Goal: Task Accomplishment & Management: Manage account settings

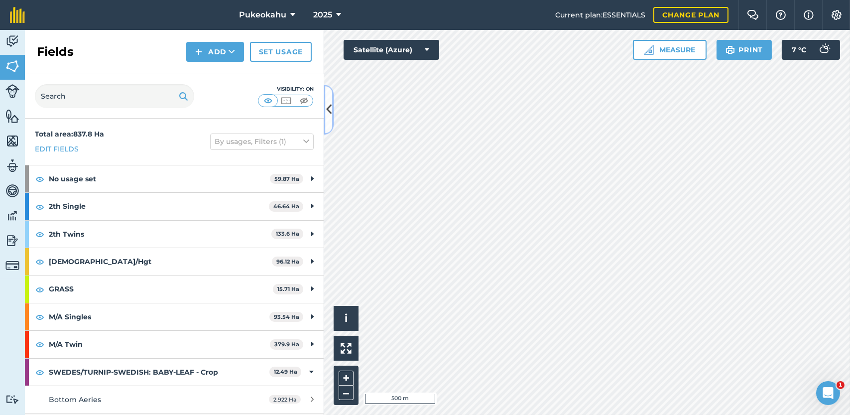
click at [327, 119] on button at bounding box center [329, 110] width 10 height 50
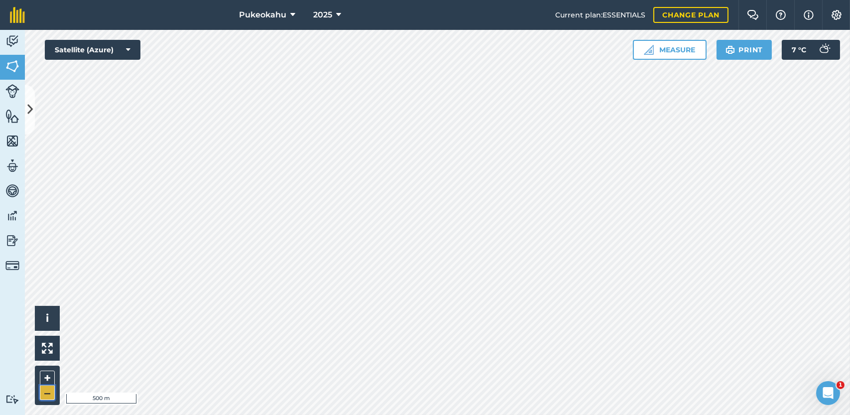
click at [49, 391] on button "–" at bounding box center [47, 393] width 15 height 14
click at [424, 13] on div "Pukeokahu 2025 Current plan : ESSENTIALS Change plan Farm Chat Help Info Settin…" at bounding box center [425, 207] width 850 height 415
click at [32, 108] on icon at bounding box center [29, 109] width 5 height 17
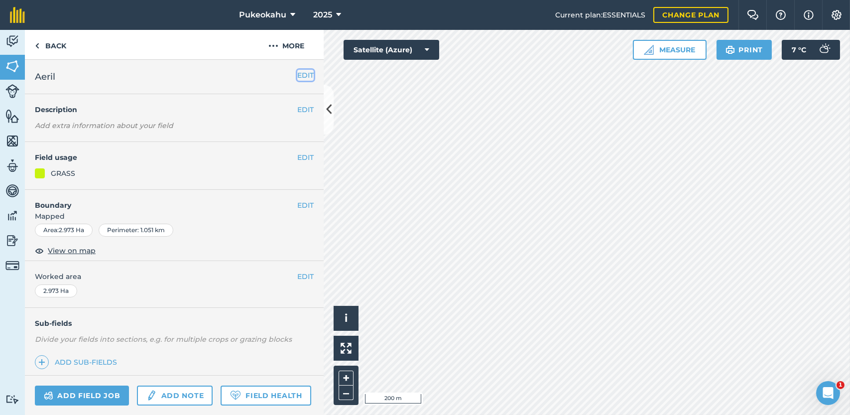
click at [297, 76] on button "EDIT" at bounding box center [305, 75] width 16 height 11
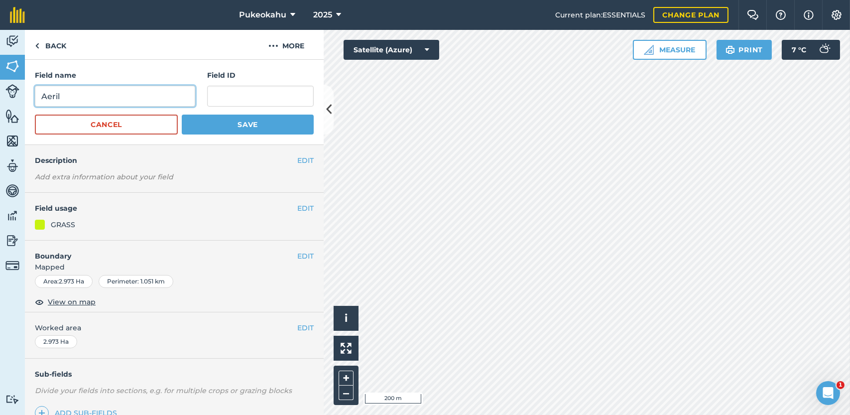
drag, startPoint x: 106, startPoint y: 98, endPoint x: 0, endPoint y: 95, distance: 106.2
click at [0, 95] on div "Activity Fields Livestock Features Maps Team Vehicles Data Reporting Billing Tu…" at bounding box center [425, 222] width 850 height 385
type input "Stables"
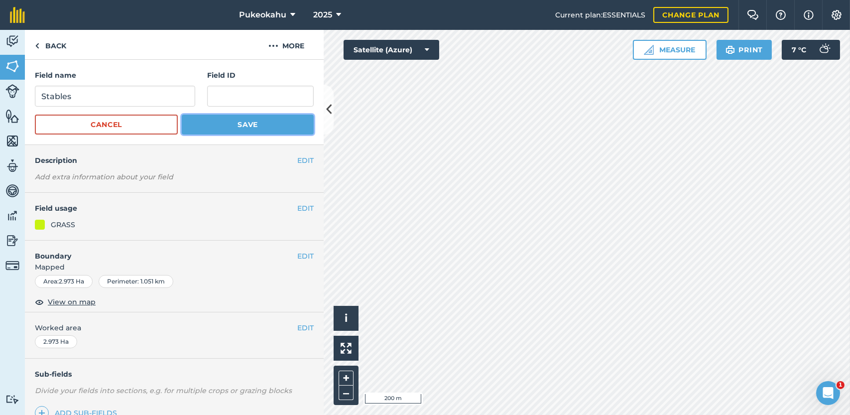
click at [240, 128] on button "Save" at bounding box center [248, 125] width 132 height 20
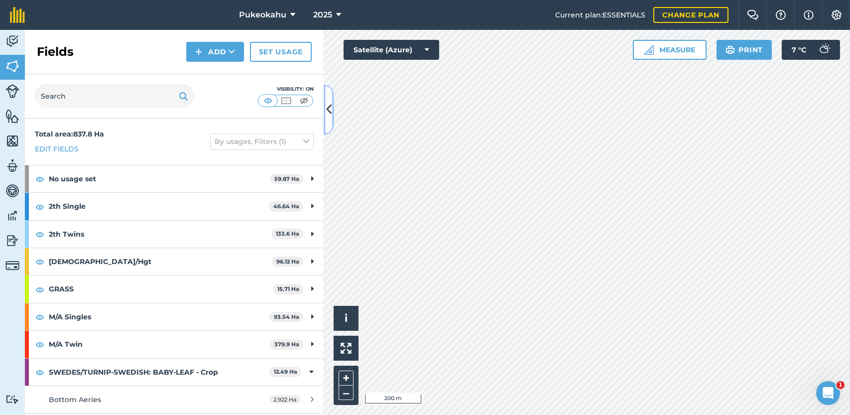
click at [330, 115] on icon at bounding box center [328, 109] width 5 height 17
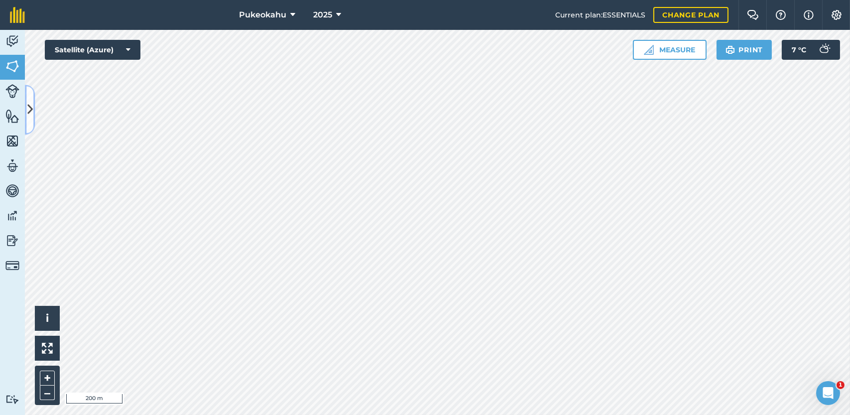
click at [32, 114] on icon at bounding box center [29, 109] width 5 height 17
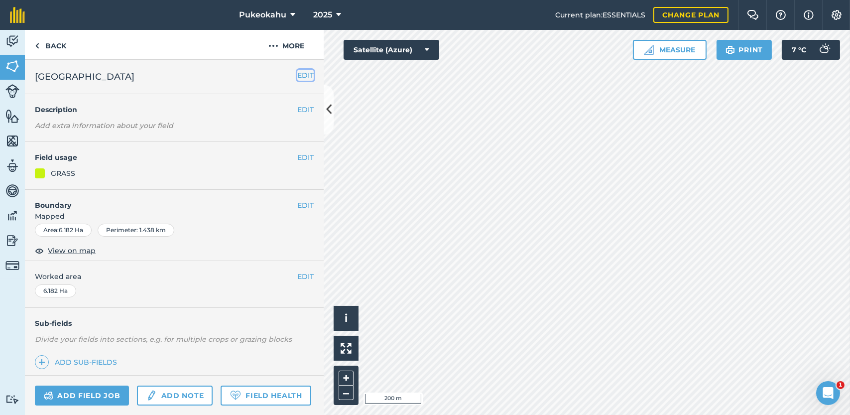
click at [297, 74] on button "EDIT" at bounding box center [305, 75] width 16 height 11
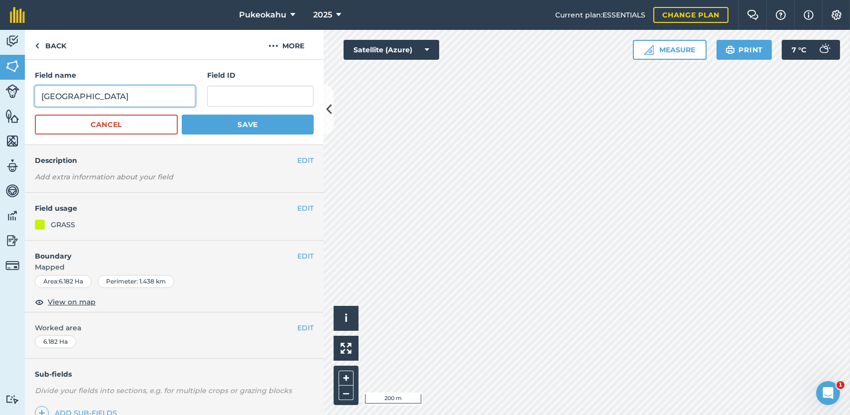
drag, startPoint x: 117, startPoint y: 95, endPoint x: 0, endPoint y: 85, distance: 117.6
click at [0, 85] on div "Activity Fields Livestock Features Maps Team Vehicles Data Reporting Billing Tu…" at bounding box center [425, 222] width 850 height 385
type input "Metal Pit"
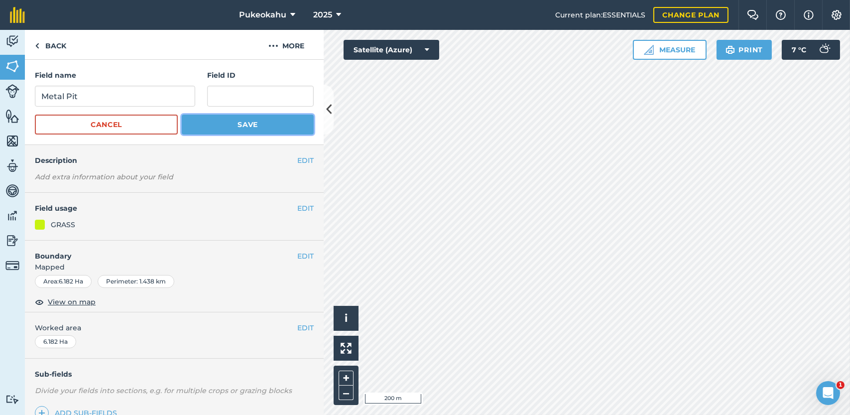
click at [224, 123] on button "Save" at bounding box center [248, 125] width 132 height 20
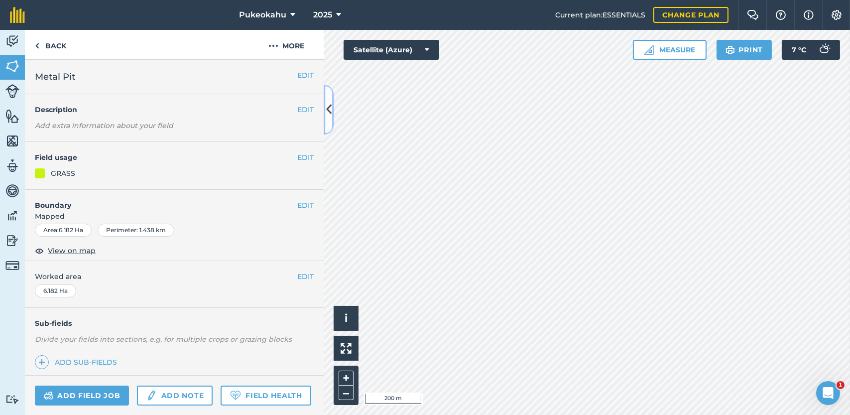
click at [329, 99] on button at bounding box center [329, 110] width 10 height 50
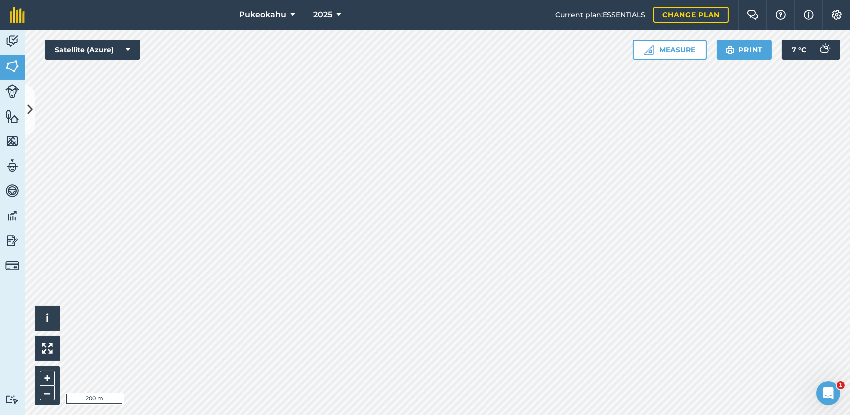
click at [100, 29] on div "Pukeokahu 2025 Current plan : ESSENTIALS Change plan Farm Chat Help Info Settin…" at bounding box center [425, 207] width 850 height 415
click at [45, 393] on button "–" at bounding box center [47, 393] width 15 height 14
click at [28, 110] on icon at bounding box center [29, 109] width 5 height 17
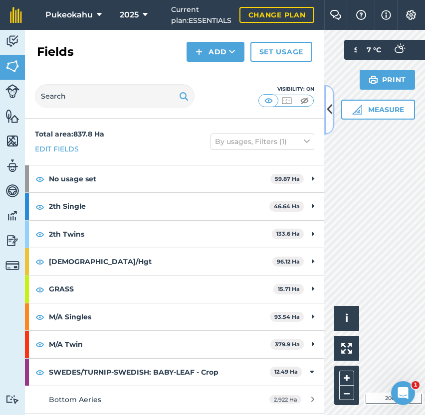
click at [332, 107] on button at bounding box center [329, 110] width 10 height 50
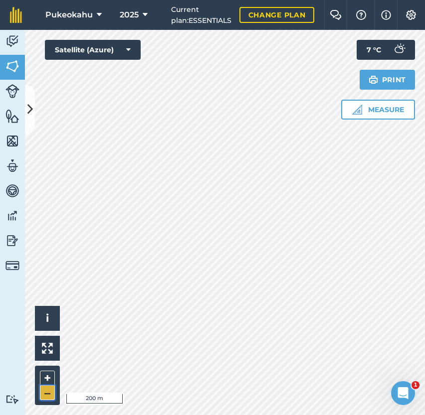
click at [44, 388] on button "–" at bounding box center [47, 393] width 15 height 14
